Goal: Task Accomplishment & Management: Manage account settings

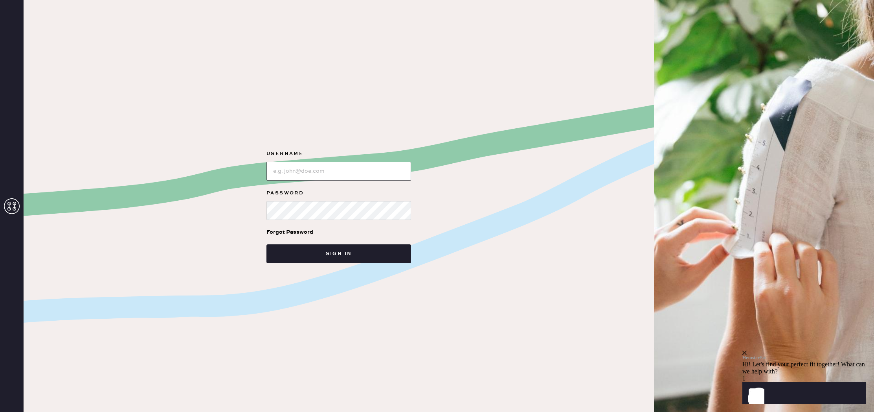
click at [331, 169] on input "loginName" at bounding box center [339, 171] width 145 height 19
click at [336, 175] on input "loginName" at bounding box center [339, 171] width 145 height 19
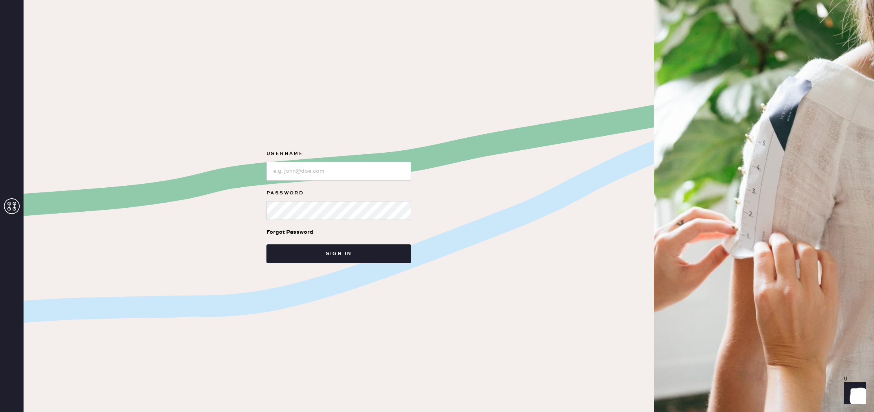
click at [7, 200] on icon at bounding box center [12, 206] width 16 height 16
click at [311, 172] on input "loginName" at bounding box center [339, 171] width 145 height 19
